Goal: Transaction & Acquisition: Purchase product/service

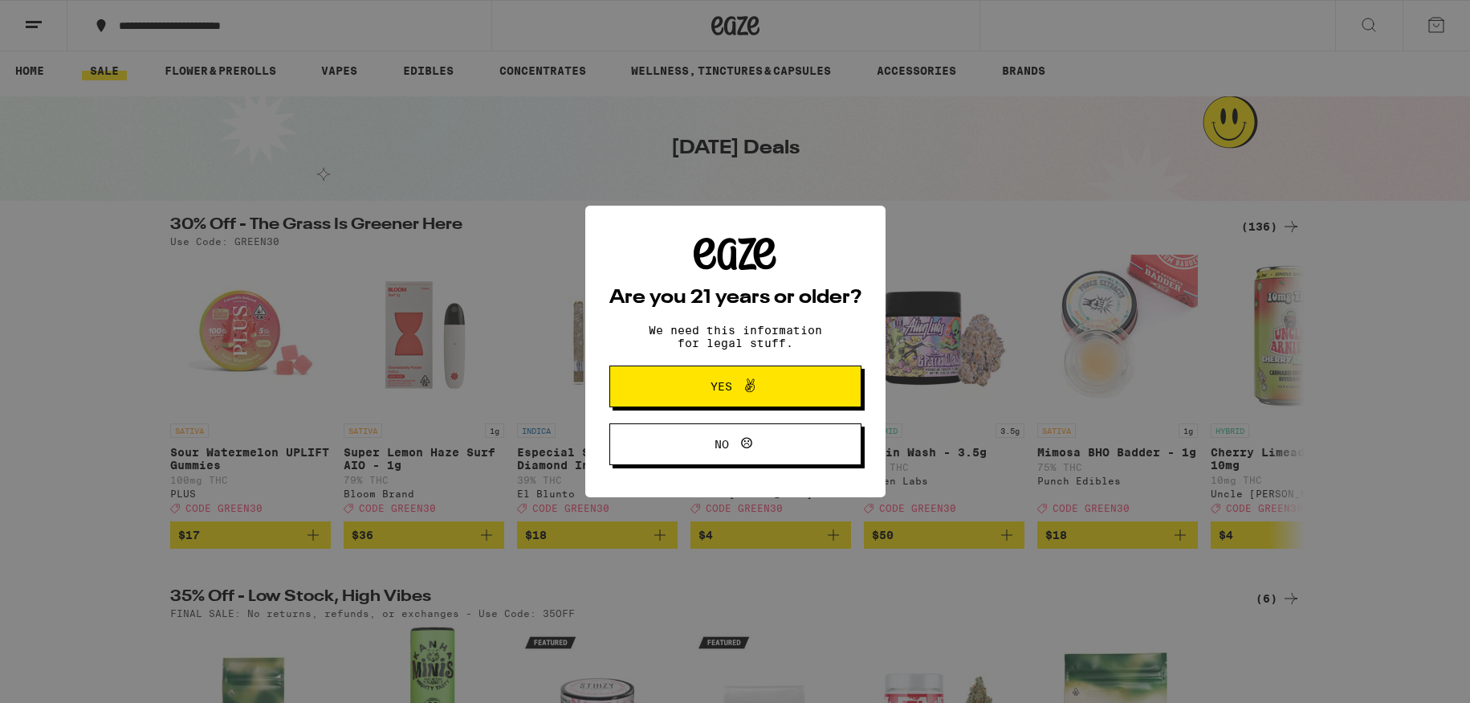
click at [737, 397] on span at bounding box center [745, 386] width 27 height 21
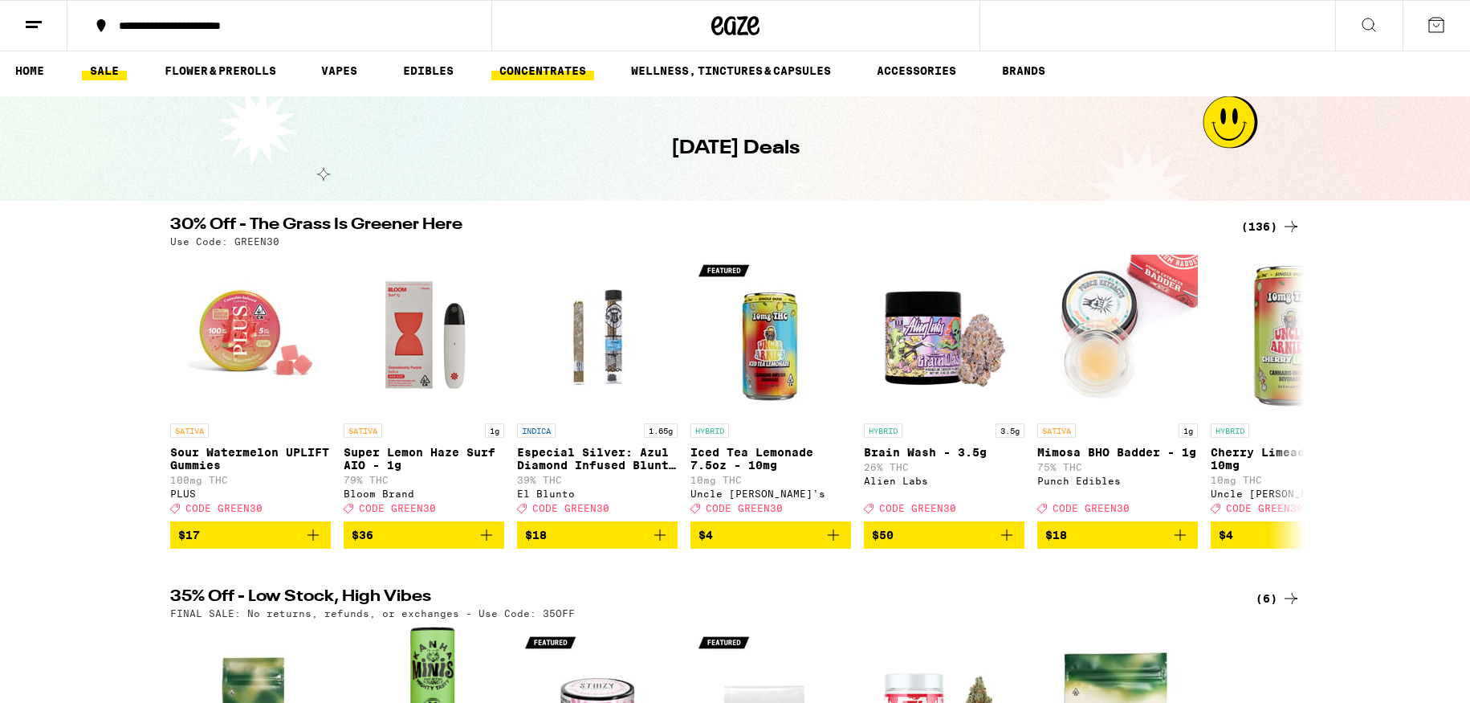
click at [502, 69] on link "CONCENTRATES" at bounding box center [542, 70] width 103 height 19
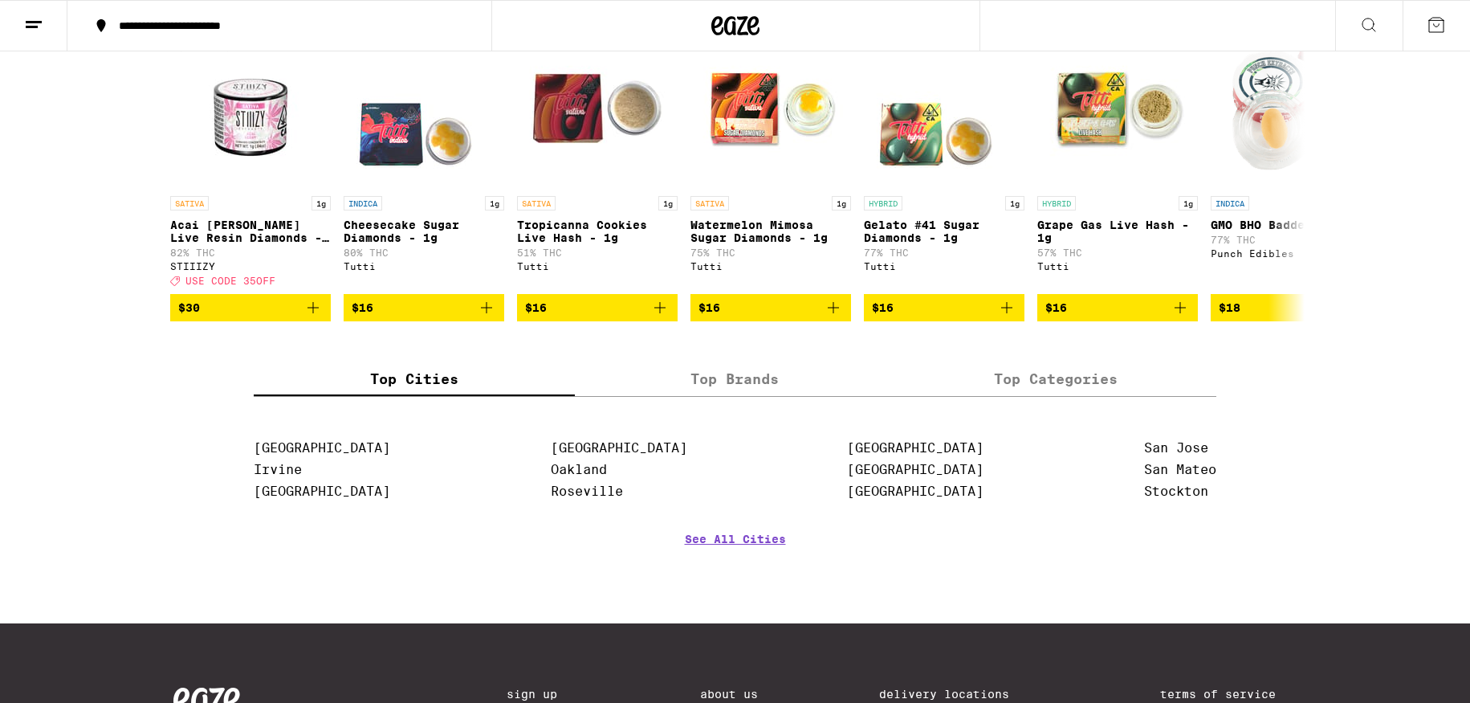
scroll to position [246, 0]
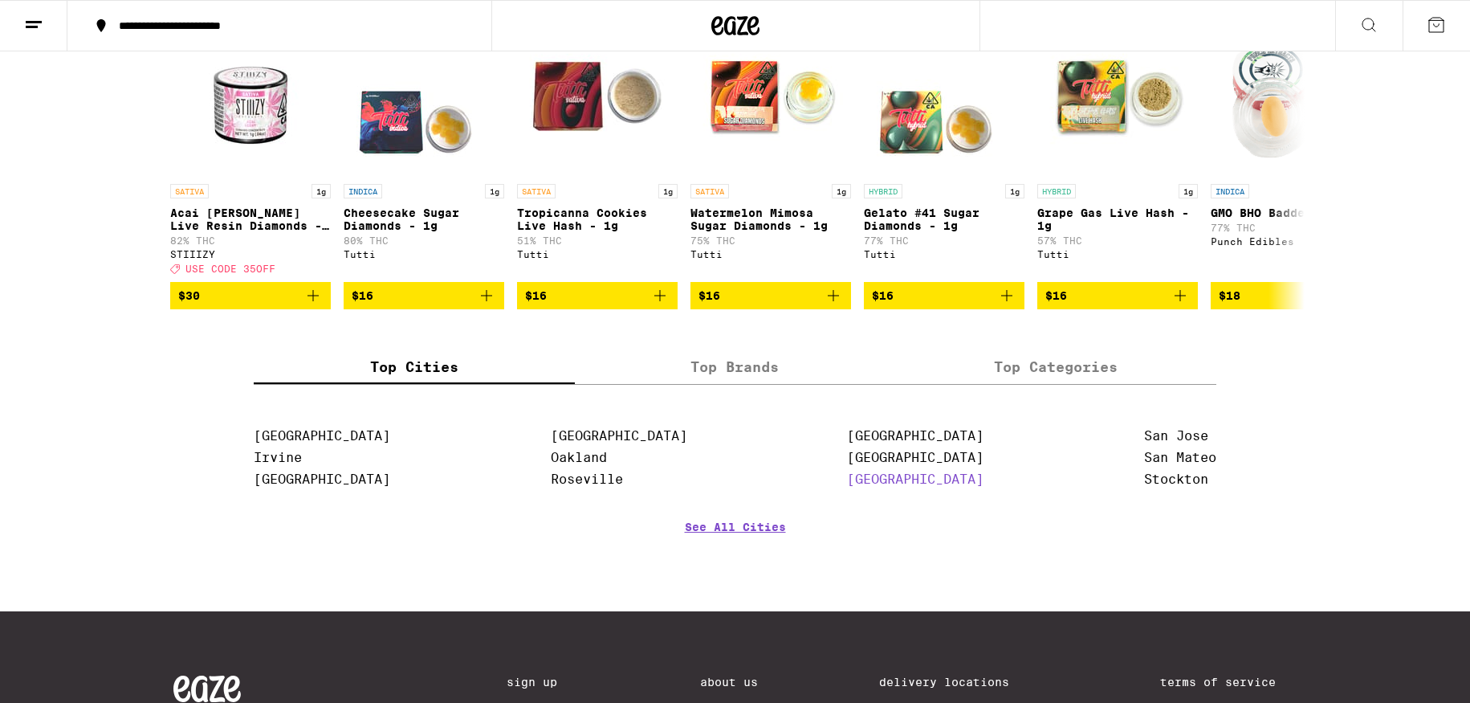
click at [884, 487] on link "[GEOGRAPHIC_DATA]" at bounding box center [915, 478] width 137 height 15
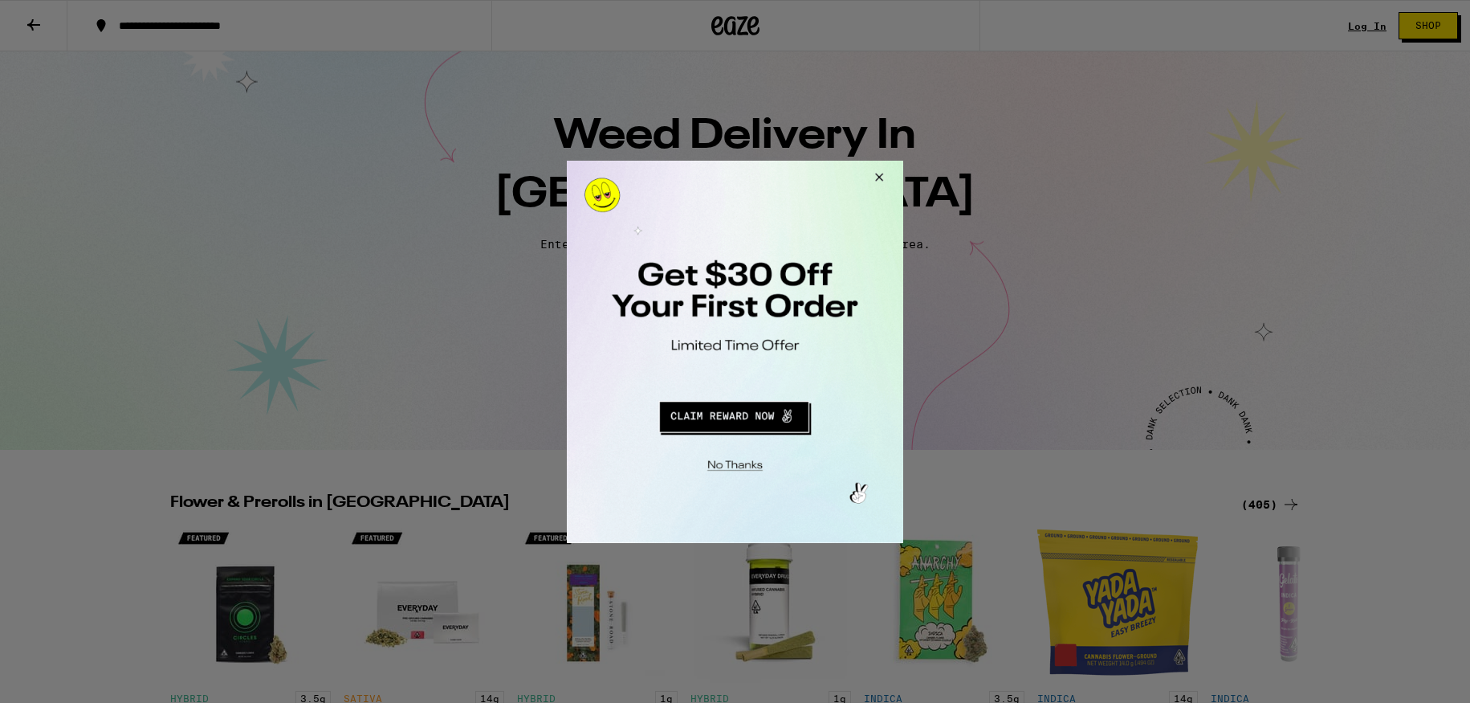
click at [880, 173] on button "Close Modal" at bounding box center [876, 179] width 43 height 39
